Goal: Check status

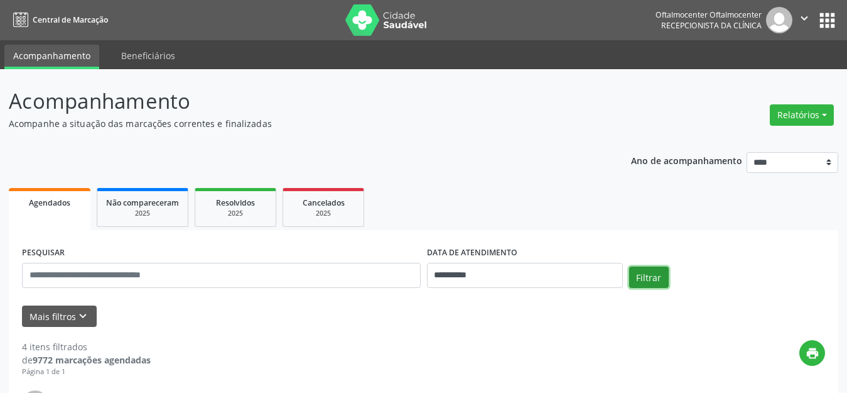
drag, startPoint x: 660, startPoint y: 273, endPoint x: 654, endPoint y: 263, distance: 11.9
click at [661, 273] on button "Filtrar" at bounding box center [649, 276] width 40 height 21
click at [645, 279] on button "Filtrar" at bounding box center [649, 276] width 40 height 21
click at [651, 286] on button "Filtrar" at bounding box center [649, 276] width 40 height 21
click at [653, 280] on button "Filtrar" at bounding box center [649, 276] width 40 height 21
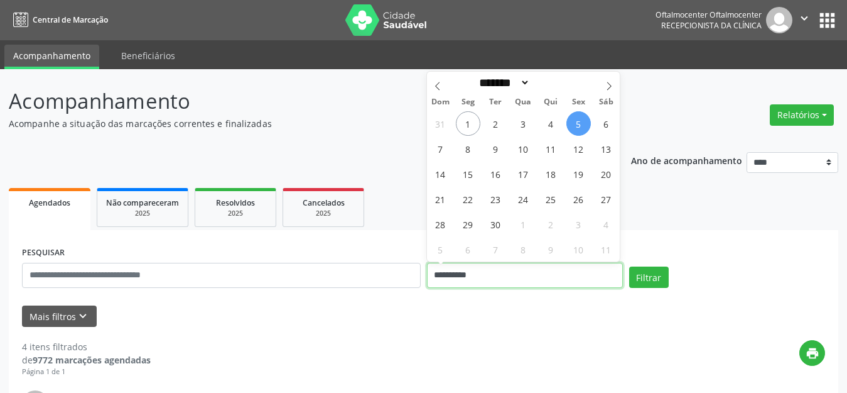
click at [544, 278] on input "**********" at bounding box center [525, 275] width 196 height 25
click at [504, 117] on div "31 1 2 3 4 5 6 7 8 9 10 11 12 13 14 15 16 17 18 19 20 21 22 23 24 25 26 27 28 2…" at bounding box center [523, 186] width 193 height 151
click at [498, 117] on span "2" at bounding box center [496, 123] width 25 height 25
type input "**********"
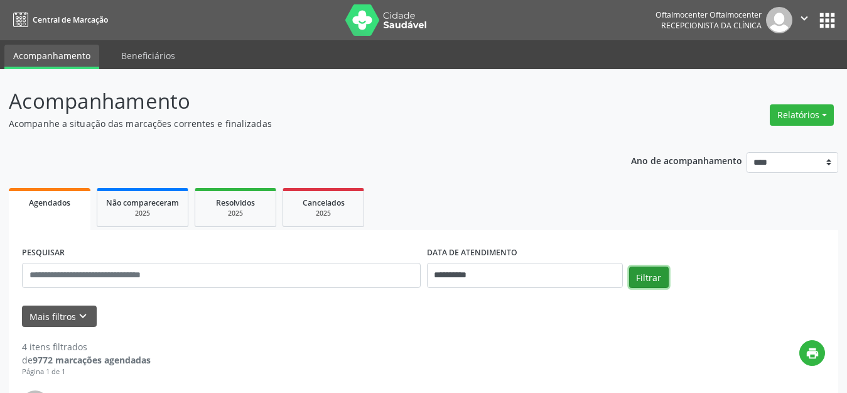
click at [662, 281] on button "Filtrar" at bounding box center [649, 276] width 40 height 21
click at [648, 283] on button "Filtrar" at bounding box center [649, 276] width 40 height 21
click at [646, 279] on button "Filtrar" at bounding box center [649, 276] width 40 height 21
